Goal: Task Accomplishment & Management: Complete application form

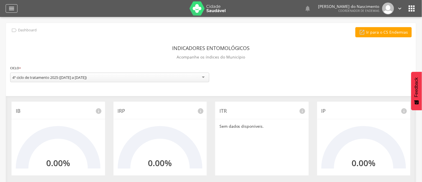
click at [12, 6] on icon "" at bounding box center [11, 8] width 7 height 7
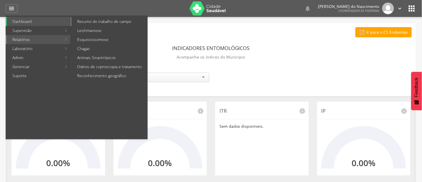
click at [100, 18] on link "Resumo do trabalho de campo" at bounding box center [110, 21] width 76 height 9
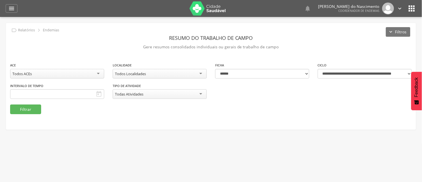
type input "**********"
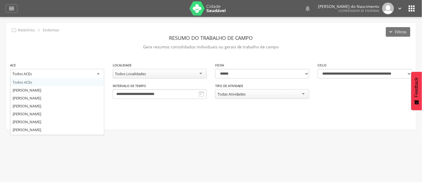
click at [97, 72] on div "Todos ACEs" at bounding box center [57, 74] width 94 height 10
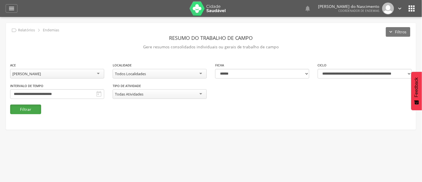
click at [27, 109] on button "Filtrar" at bounding box center [25, 109] width 31 height 10
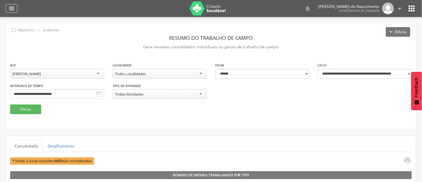
click at [12, 9] on icon "" at bounding box center [11, 8] width 7 height 7
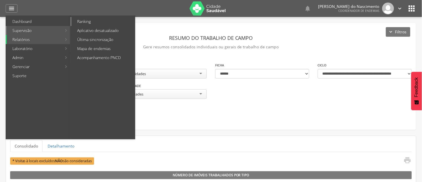
click at [82, 19] on link "Ranking" at bounding box center [103, 21] width 63 height 9
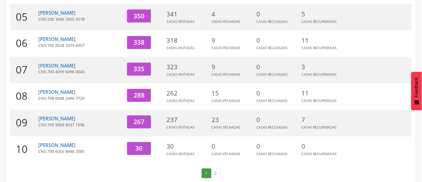
scroll to position [210, 0]
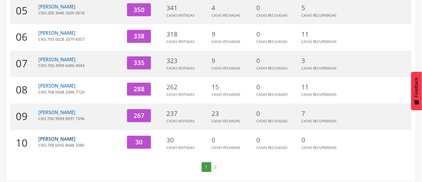
click at [48, 139] on link "[PERSON_NAME]" at bounding box center [56, 139] width 37 height 6
type input "**********"
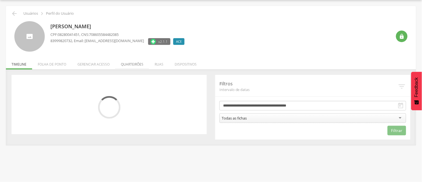
click at [125, 63] on li "Quarteirões" at bounding box center [132, 62] width 34 height 13
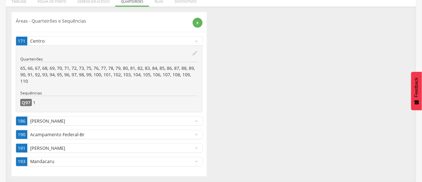
scroll to position [80, 0]
click at [197, 120] on icon "expand_more" at bounding box center [196, 120] width 6 height 6
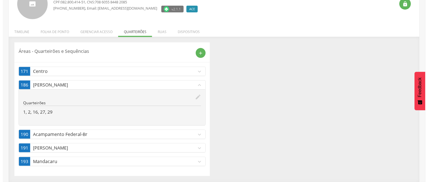
scroll to position [50, 0]
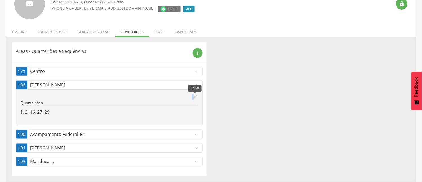
click at [193, 97] on icon "edit" at bounding box center [195, 97] width 6 height 6
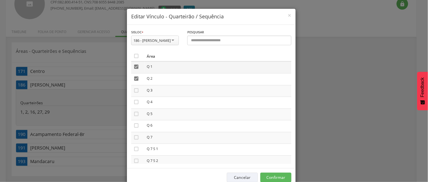
click at [133, 69] on icon "" at bounding box center [136, 67] width 6 height 6
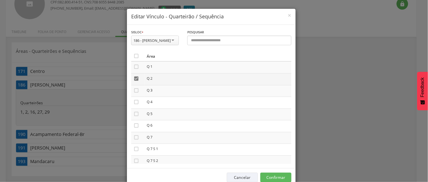
click at [133, 81] on icon "" at bounding box center [136, 79] width 6 height 6
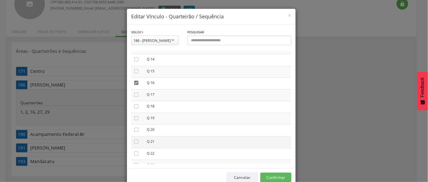
scroll to position [219, 0]
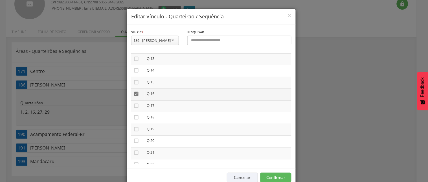
click at [134, 95] on icon "" at bounding box center [136, 94] width 6 height 6
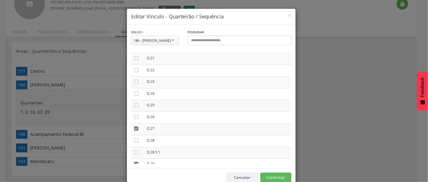
scroll to position [345, 0]
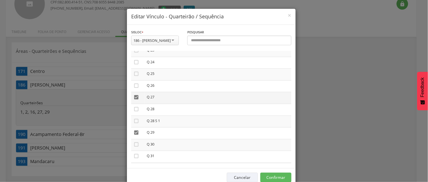
click at [134, 99] on icon "" at bounding box center [136, 97] width 6 height 6
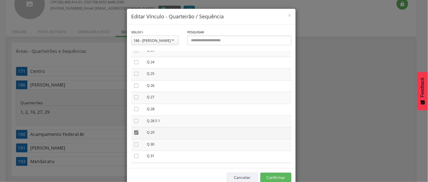
click at [133, 134] on icon "" at bounding box center [136, 132] width 6 height 6
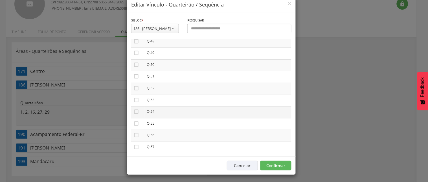
scroll to position [18, 0]
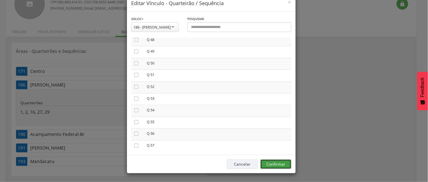
click at [272, 164] on button "Confirmar" at bounding box center [275, 164] width 31 height 10
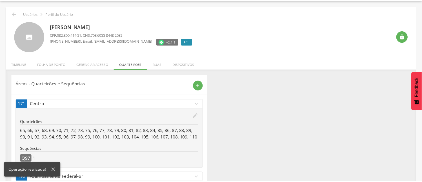
scroll to position [50, 0]
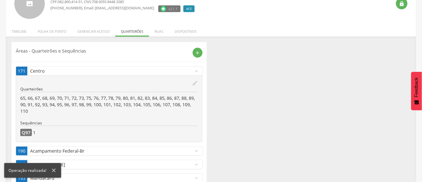
click at [173, 149] on p "Acampamento Federal-Br" at bounding box center [111, 150] width 163 height 6
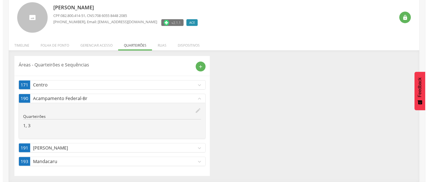
scroll to position [36, 0]
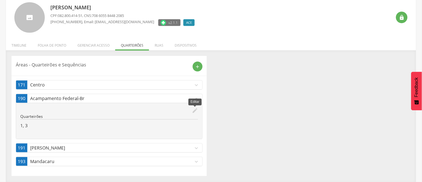
click at [195, 109] on icon "edit" at bounding box center [195, 110] width 6 height 6
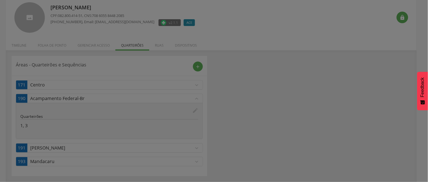
scroll to position [0, 0]
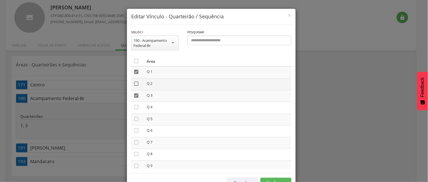
drag, startPoint x: 133, startPoint y: 72, endPoint x: 132, endPoint y: 83, distance: 11.0
click at [133, 74] on icon "" at bounding box center [136, 72] width 6 height 6
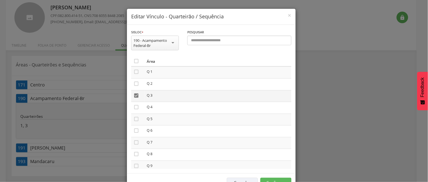
click at [133, 94] on icon "" at bounding box center [136, 95] width 6 height 6
click at [272, 181] on button "Confirmar" at bounding box center [275, 182] width 31 height 10
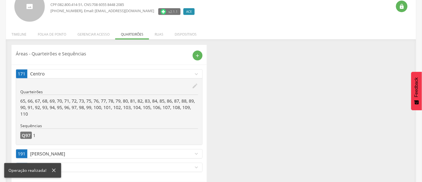
scroll to position [53, 0]
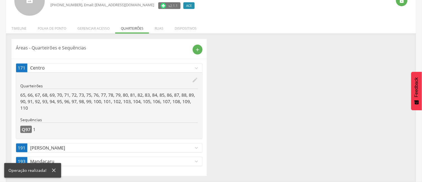
click at [197, 147] on icon "expand_more" at bounding box center [196, 147] width 6 height 6
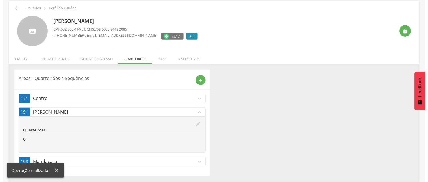
scroll to position [23, 0]
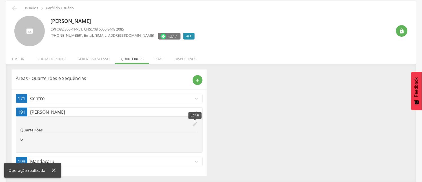
click at [194, 122] on icon "edit" at bounding box center [195, 124] width 6 height 6
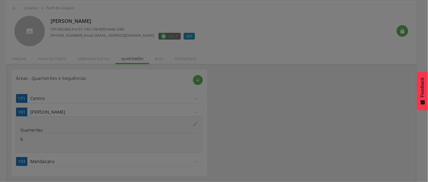
scroll to position [0, 0]
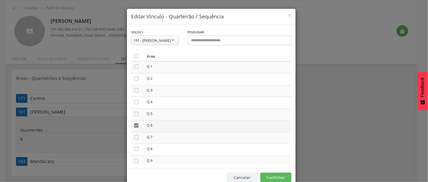
click at [133, 128] on icon "" at bounding box center [136, 125] width 6 height 6
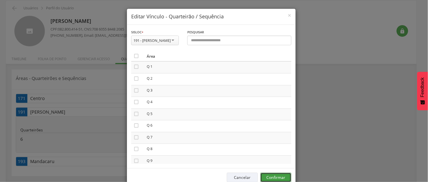
click at [263, 181] on button "Confirmar" at bounding box center [275, 177] width 31 height 10
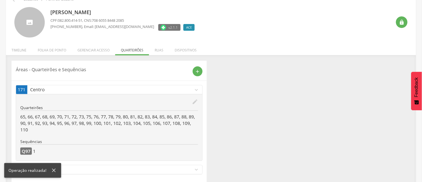
scroll to position [39, 0]
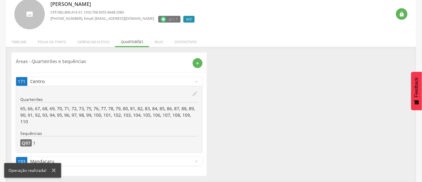
click at [196, 160] on icon "expand_more" at bounding box center [196, 161] width 6 height 6
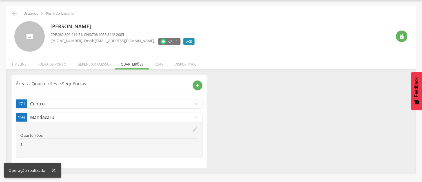
scroll to position [17, 0]
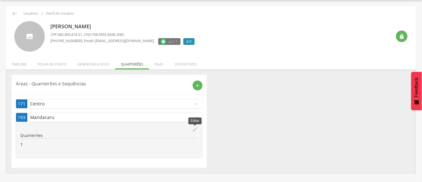
click at [194, 128] on icon "edit" at bounding box center [195, 129] width 6 height 6
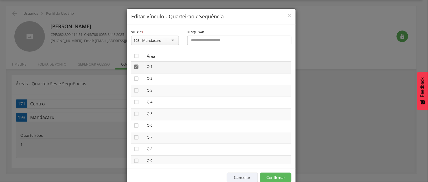
click at [133, 66] on icon "" at bounding box center [136, 67] width 6 height 6
click at [268, 176] on button "Confirmar" at bounding box center [275, 177] width 31 height 10
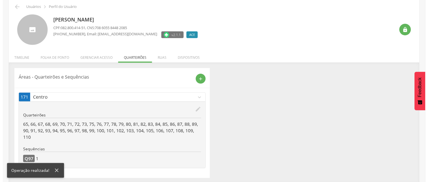
scroll to position [26, 0]
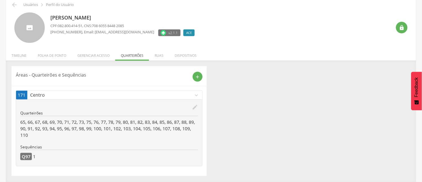
click at [195, 105] on icon "edit" at bounding box center [195, 107] width 6 height 6
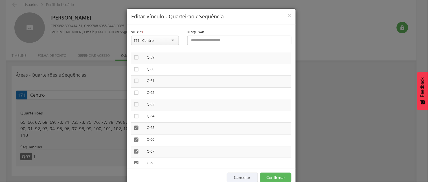
scroll to position [720, 0]
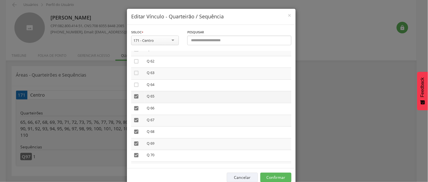
click at [133, 93] on icon "" at bounding box center [136, 96] width 6 height 6
click at [134, 105] on icon "" at bounding box center [136, 108] width 6 height 6
click at [133, 117] on icon "" at bounding box center [136, 120] width 6 height 6
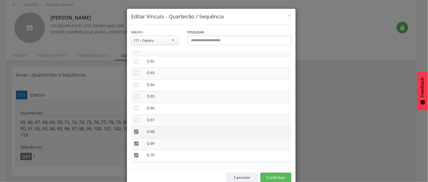
drag, startPoint x: 130, startPoint y: 122, endPoint x: 134, endPoint y: 130, distance: 8.3
click at [131, 126] on td "" at bounding box center [137, 132] width 13 height 12
click at [134, 129] on icon "" at bounding box center [136, 132] width 6 height 6
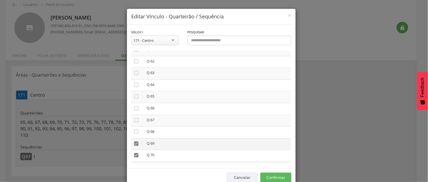
click at [133, 140] on icon "" at bounding box center [136, 143] width 6 height 6
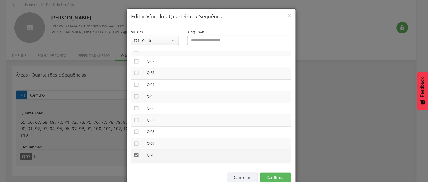
click at [133, 152] on icon "" at bounding box center [136, 155] width 6 height 6
drag, startPoint x: 133, startPoint y: 158, endPoint x: 161, endPoint y: 150, distance: 29.5
click at [133, 164] on icon "" at bounding box center [136, 167] width 6 height 6
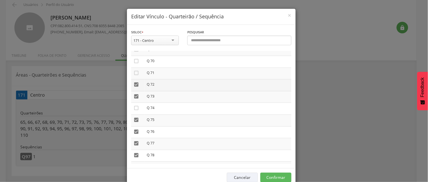
click at [133, 81] on icon "" at bounding box center [136, 84] width 6 height 6
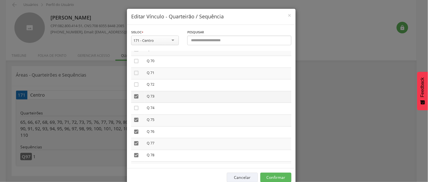
drag, startPoint x: 131, startPoint y: 88, endPoint x: 133, endPoint y: 93, distance: 5.1
click at [133, 93] on icon "" at bounding box center [136, 96] width 6 height 6
click at [133, 117] on icon "" at bounding box center [136, 120] width 6 height 6
drag, startPoint x: 133, startPoint y: 123, endPoint x: 134, endPoint y: 136, distance: 13.0
click at [133, 129] on icon "" at bounding box center [136, 132] width 6 height 6
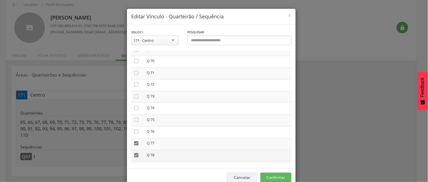
drag, startPoint x: 133, startPoint y: 135, endPoint x: 136, endPoint y: 144, distance: 9.2
click at [133, 140] on icon "" at bounding box center [136, 143] width 6 height 6
click at [133, 152] on icon "" at bounding box center [136, 155] width 6 height 6
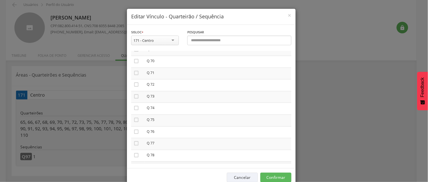
click at [134, 164] on icon "" at bounding box center [136, 167] width 6 height 6
click at [133, 113] on icon "" at bounding box center [136, 116] width 6 height 6
click at [275, 178] on button "Confirmar" at bounding box center [275, 177] width 31 height 10
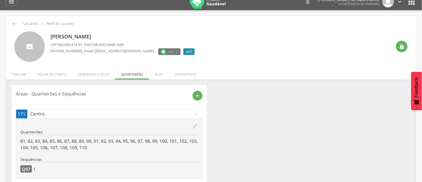
scroll to position [0, 0]
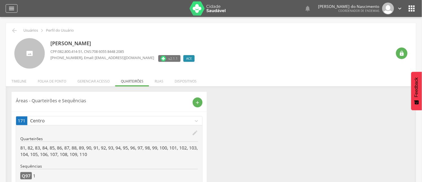
click at [12, 7] on icon "" at bounding box center [11, 8] width 7 height 7
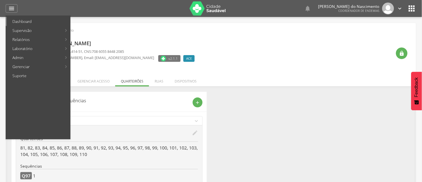
click at [26, 21] on link "Dashboard" at bounding box center [38, 21] width 63 height 9
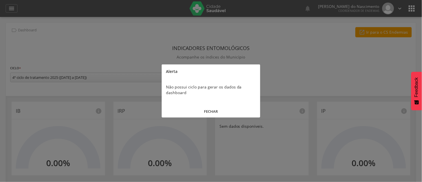
click at [210, 111] on button "FECHAR" at bounding box center [211, 111] width 99 height 12
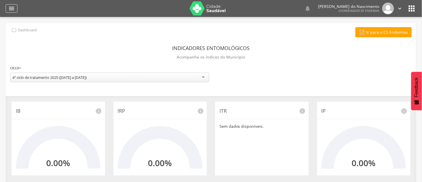
click at [8, 8] on icon "" at bounding box center [11, 8] width 7 height 7
